Goal: Transaction & Acquisition: Purchase product/service

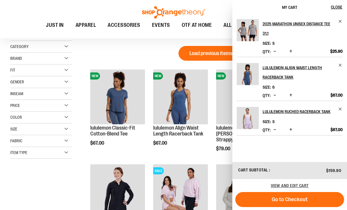
scroll to position [968, 0]
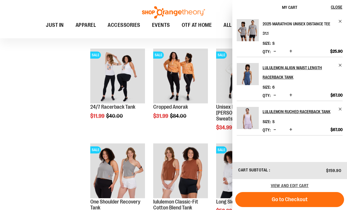
click at [314, 25] on h2 "2025 Marathon Unisex Distance Tee 31.1" at bounding box center [299, 28] width 72 height 19
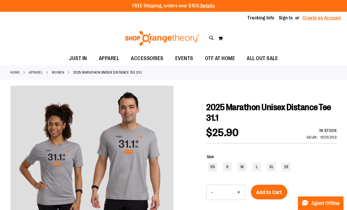
click at [336, 20] on link "Create an Account" at bounding box center [322, 18] width 39 height 6
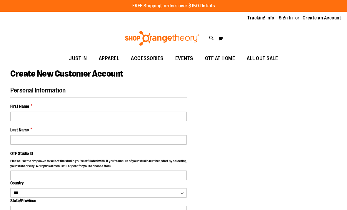
select select "***"
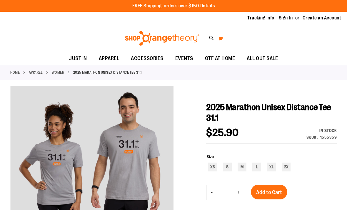
click at [222, 38] on button "My Cart 0" at bounding box center [220, 38] width 5 height 9
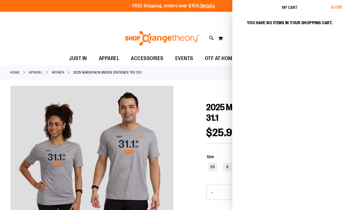
click at [337, 8] on span "Close" at bounding box center [336, 7] width 11 height 5
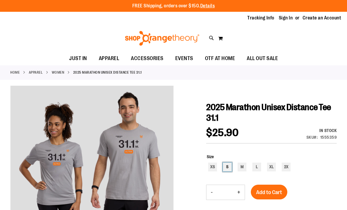
click at [230, 168] on div "S" at bounding box center [227, 166] width 9 height 9
type input "***"
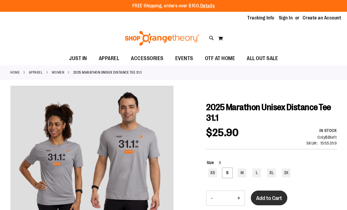
click at [280, 192] on button "Add to Cart" at bounding box center [269, 197] width 36 height 15
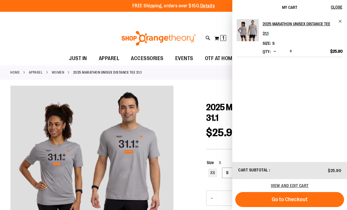
click at [61, 78] on div "Home APPAREL WOMEN 2025 Marathon Unisex Distance Tee 31.1" at bounding box center [173, 72] width 347 height 14
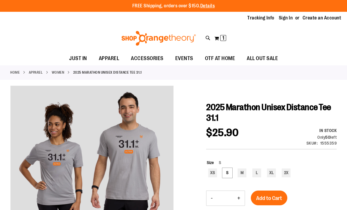
click at [62, 71] on link "WOMEN" at bounding box center [58, 72] width 13 height 5
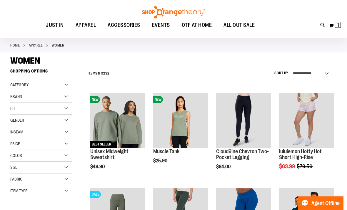
scroll to position [46, 0]
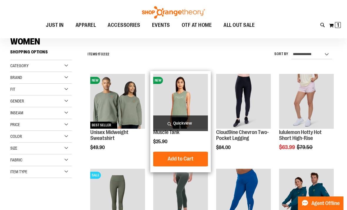
click at [184, 93] on img "product" at bounding box center [180, 101] width 55 height 55
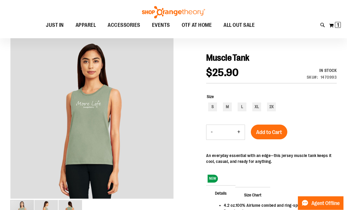
scroll to position [49, 0]
click at [46, 209] on img "image 2 of 3" at bounding box center [46, 212] width 24 height 24
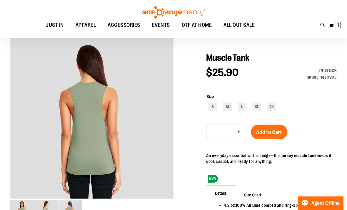
click at [74, 209] on img "image 3 of 3" at bounding box center [71, 212] width 24 height 24
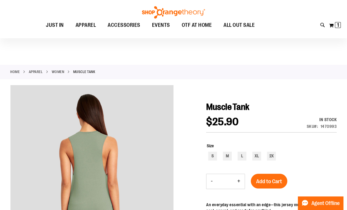
scroll to position [0, 0]
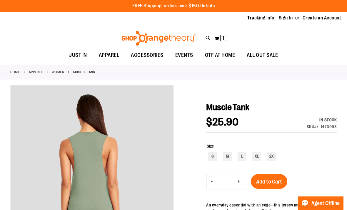
click at [59, 73] on link "WOMEN" at bounding box center [58, 71] width 13 height 5
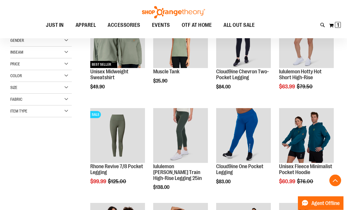
scroll to position [106, 0]
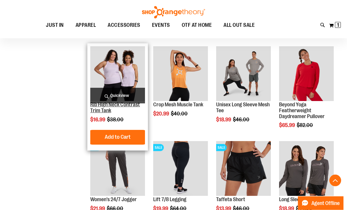
scroll to position [265, 0]
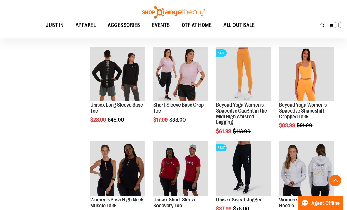
scroll to position [452, 0]
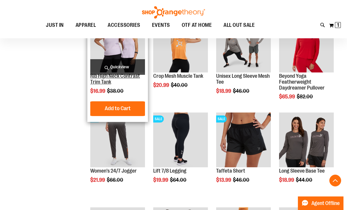
scroll to position [288, 0]
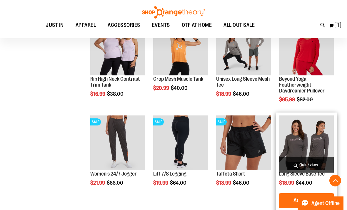
click at [324, 135] on img "product" at bounding box center [306, 142] width 55 height 55
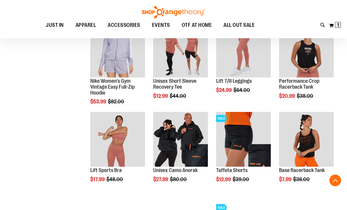
scroll to position [366, 0]
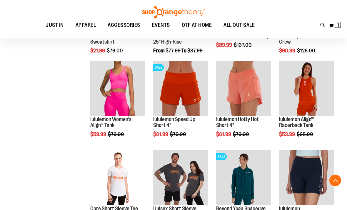
scroll to position [681, 0]
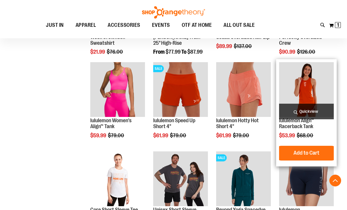
click at [313, 103] on img "product" at bounding box center [306, 89] width 55 height 55
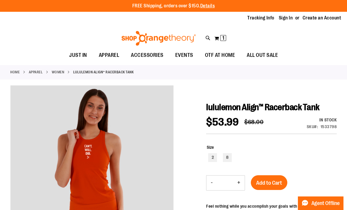
click at [60, 72] on link "WOMEN" at bounding box center [58, 71] width 13 height 5
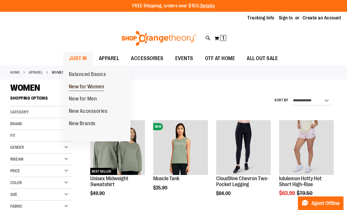
click at [105, 89] on link "New for Women" at bounding box center [86, 87] width 47 height 12
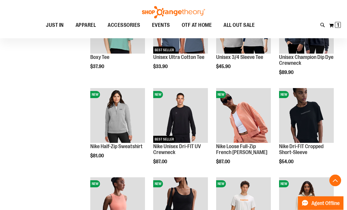
scroll to position [213, 0]
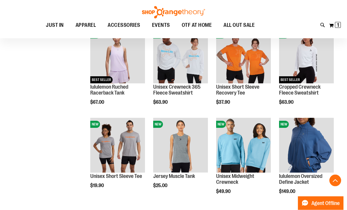
scroll to position [448, 0]
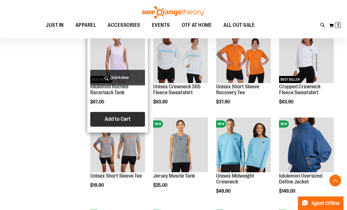
click at [135, 123] on button "Add to Cart" at bounding box center [117, 119] width 65 height 15
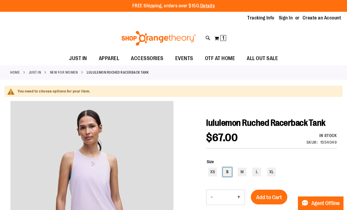
click at [231, 173] on div "S" at bounding box center [227, 171] width 9 height 9
type input "***"
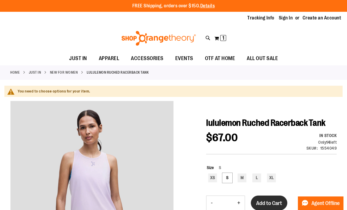
click at [275, 197] on button "Add to Cart" at bounding box center [269, 202] width 36 height 15
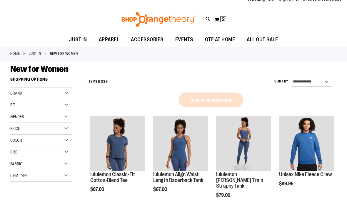
scroll to position [19, 0]
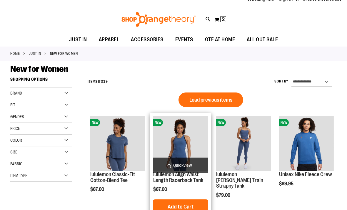
click at [193, 141] on img "product" at bounding box center [180, 143] width 55 height 55
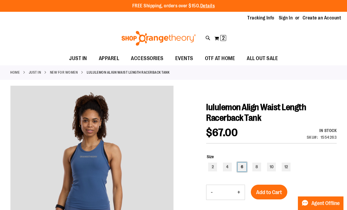
click at [244, 168] on div "6" at bounding box center [242, 166] width 9 height 9
type input "***"
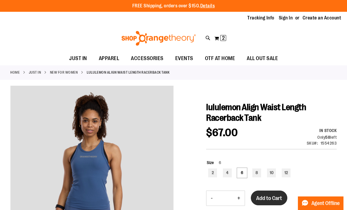
click at [270, 194] on button "Add to Cart" at bounding box center [269, 197] width 36 height 15
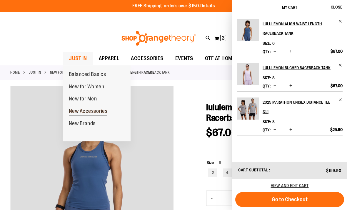
click at [113, 112] on link "New Accessories" at bounding box center [88, 111] width 51 height 12
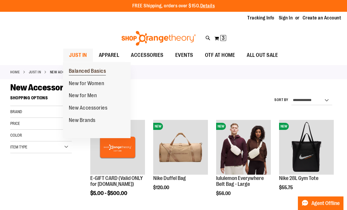
click at [108, 72] on link "Balanced Basics" at bounding box center [87, 71] width 49 height 12
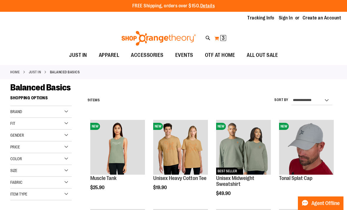
click at [222, 38] on span "3" at bounding box center [223, 38] width 3 height 6
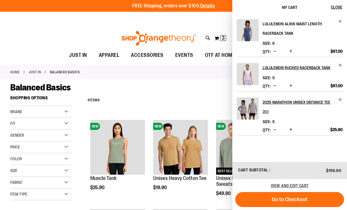
click at [272, 27] on h2 "lululemon Align Waist Length Racerback Tank" at bounding box center [299, 28] width 72 height 19
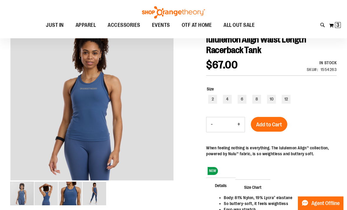
scroll to position [68, 0]
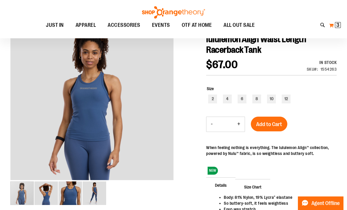
click at [339, 24] on span "3" at bounding box center [337, 25] width 3 height 6
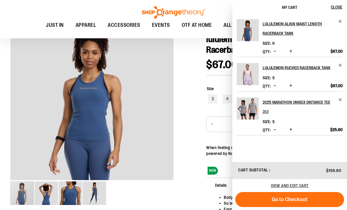
click at [191, 81] on div at bounding box center [173, 155] width 326 height 277
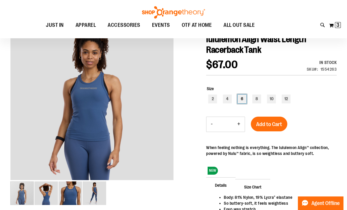
click at [242, 99] on div "6" at bounding box center [242, 98] width 9 height 9
type input "***"
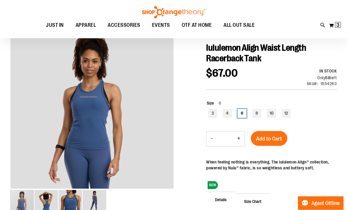
scroll to position [59, 0]
click at [335, 24] on span "3 3 items" at bounding box center [338, 25] width 6 height 6
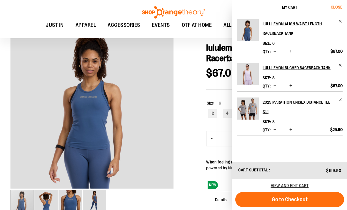
click at [336, 6] on span "Close" at bounding box center [336, 7] width 11 height 5
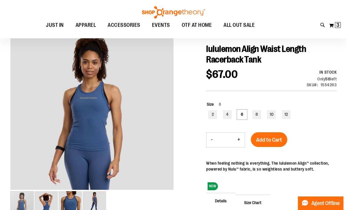
scroll to position [58, 0]
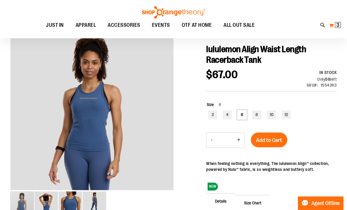
click at [337, 25] on span "3" at bounding box center [337, 25] width 3 height 6
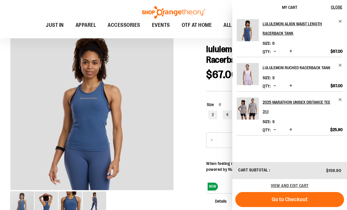
click at [288, 67] on h2 "lululemon Ruched Racerback Tank" at bounding box center [299, 67] width 72 height 9
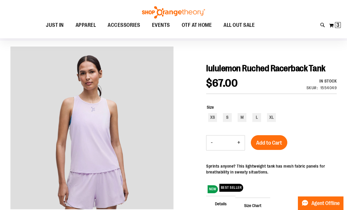
scroll to position [40, 0]
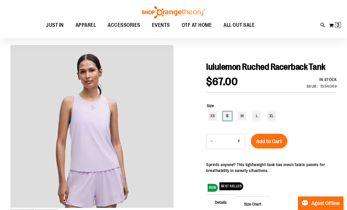
click at [228, 120] on div "S" at bounding box center [227, 115] width 9 height 9
type input "***"
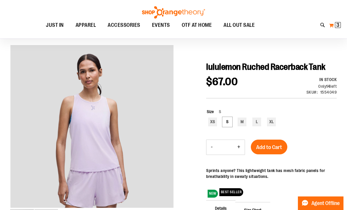
click at [335, 24] on span "3 3 items" at bounding box center [338, 25] width 6 height 6
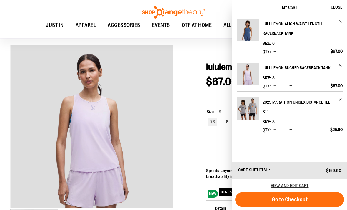
click at [287, 100] on h2 "2025 Marathon Unisex Distance Tee 31.1" at bounding box center [299, 106] width 72 height 19
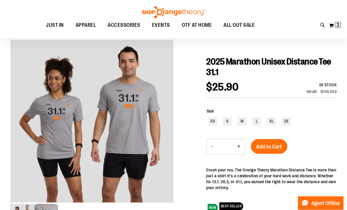
scroll to position [46, 0]
click at [229, 120] on div "S" at bounding box center [227, 121] width 9 height 9
type input "***"
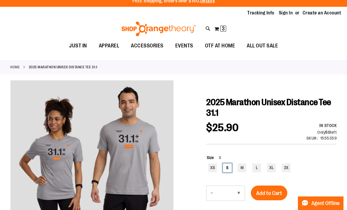
scroll to position [0, 0]
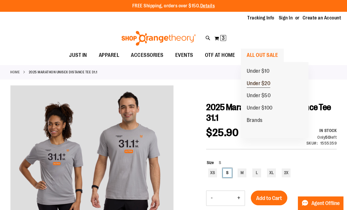
click at [268, 83] on span "Under $20" at bounding box center [259, 83] width 24 height 7
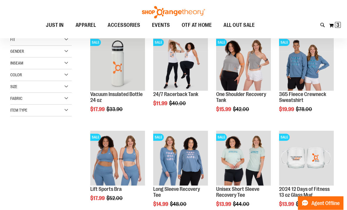
scroll to position [84, 0]
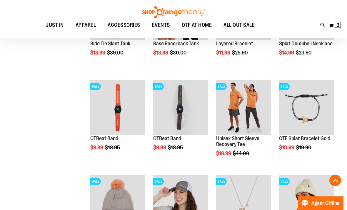
scroll to position [418, 0]
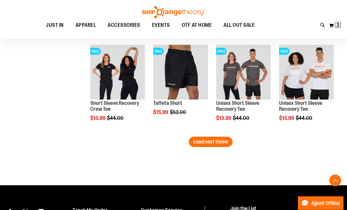
scroll to position [832, 0]
click at [227, 142] on span "Load next items" at bounding box center [210, 141] width 34 height 6
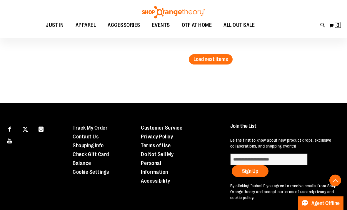
scroll to position [1199, 0]
